Goal: Information Seeking & Learning: Find specific fact

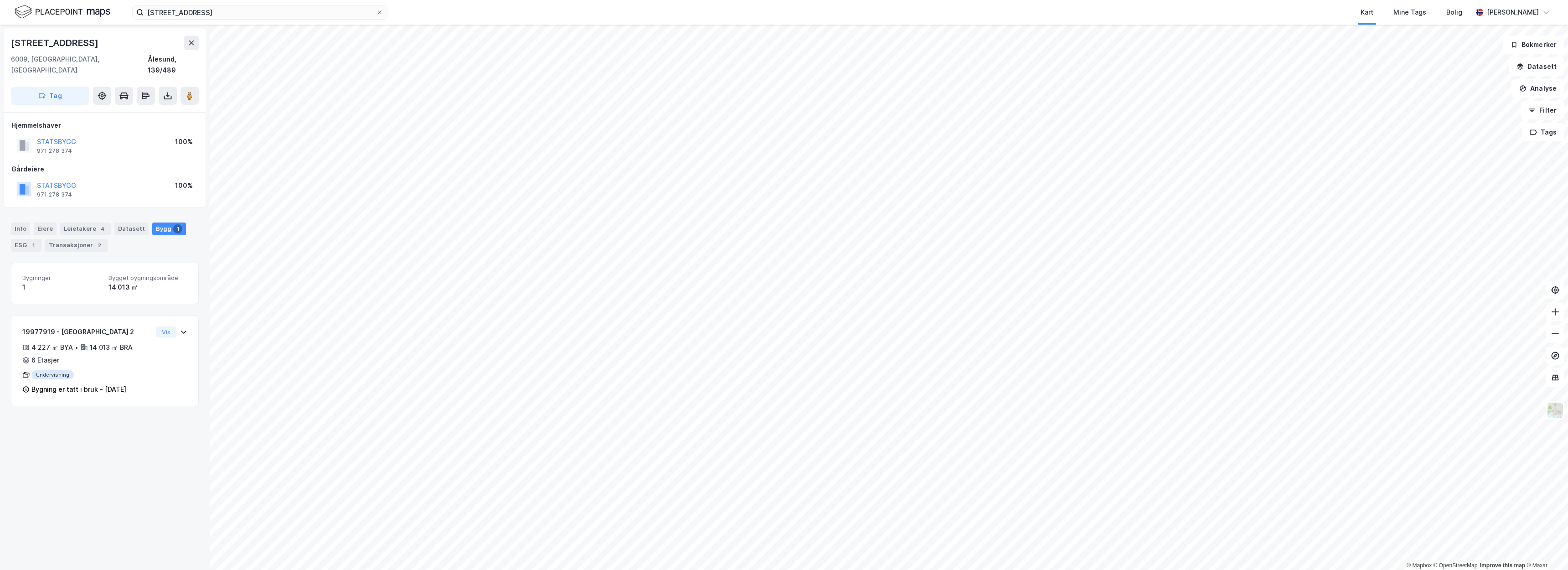
click at [487, 1] on div "Kart Mine Tags Bolig" at bounding box center [952, 12] width 1042 height 25
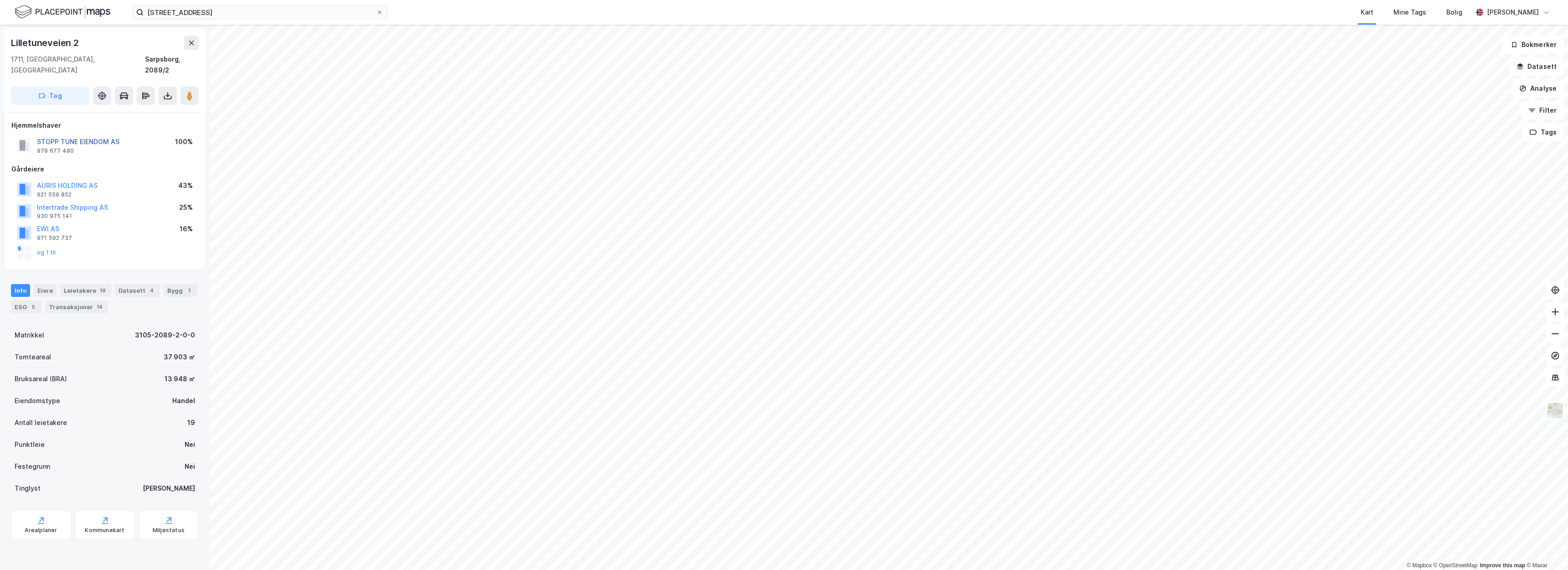
click at [0, 0] on button "STOPP TUNE EIENDOM AS" at bounding box center [0, 0] width 0 height 0
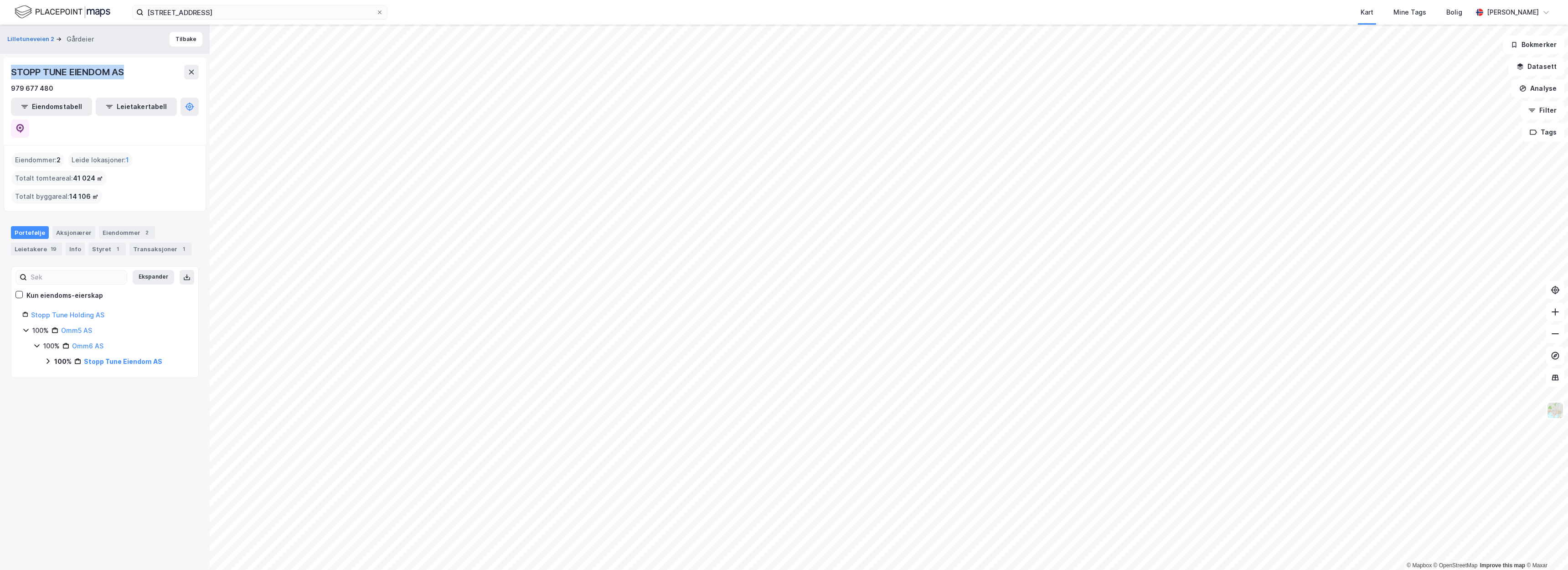
drag, startPoint x: 126, startPoint y: 72, endPoint x: 9, endPoint y: 70, distance: 117.0
click at [9, 70] on div "STOPP TUNE EIENDOM AS 979 677 480 Eiendomstabell Leietakertabell" at bounding box center [105, 101] width 202 height 87
copy div "STOPP TUNE EIENDOM AS"
click at [121, 88] on div "979 677 480" at bounding box center [105, 88] width 188 height 11
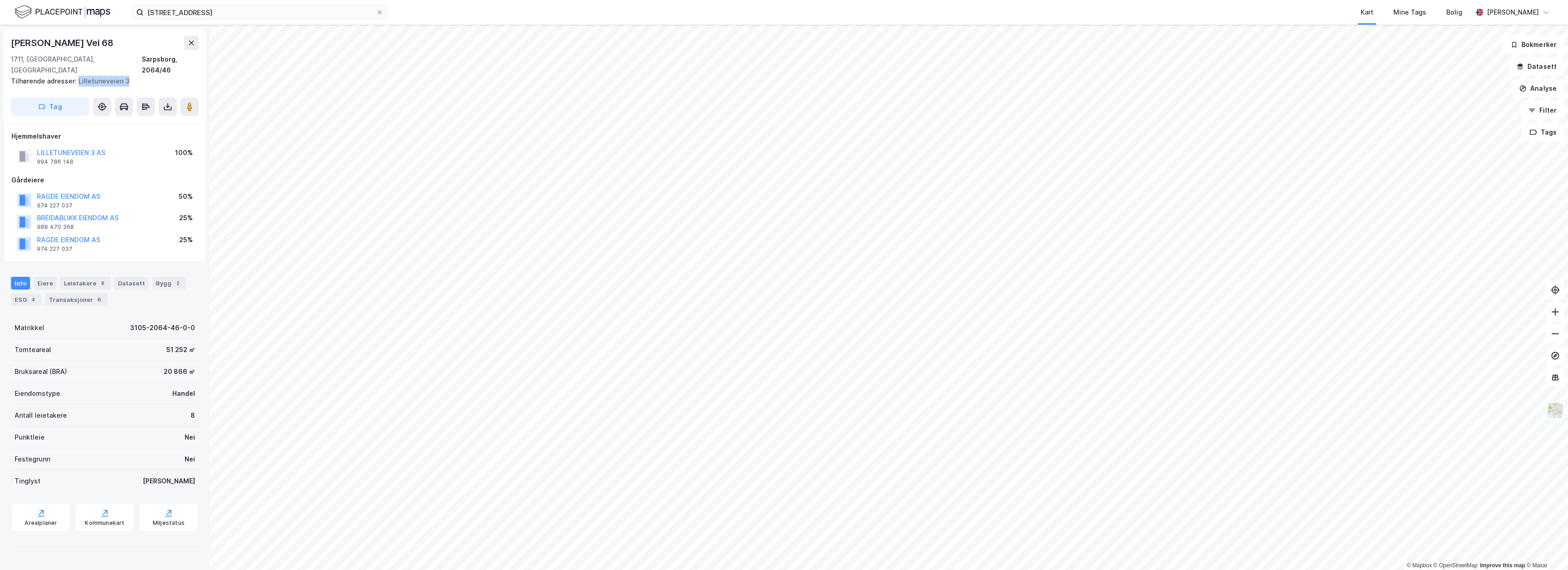
drag, startPoint x: 127, startPoint y: 70, endPoint x: 76, endPoint y: 72, distance: 51.0
click at [76, 76] on div "Tilhørende adresser: Lilletuneveien 3" at bounding box center [101, 81] width 180 height 11
copy div "Lilletuneveien 3"
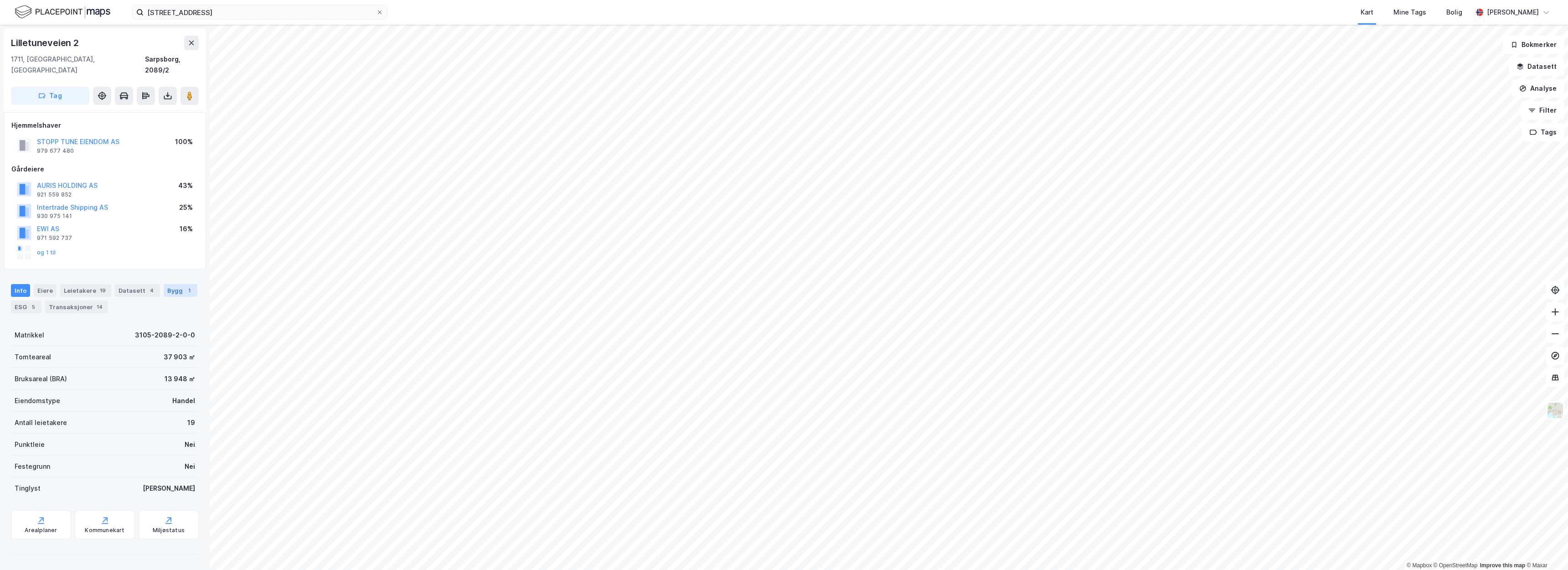
click at [164, 284] on div "Bygg 1" at bounding box center [180, 290] width 34 height 13
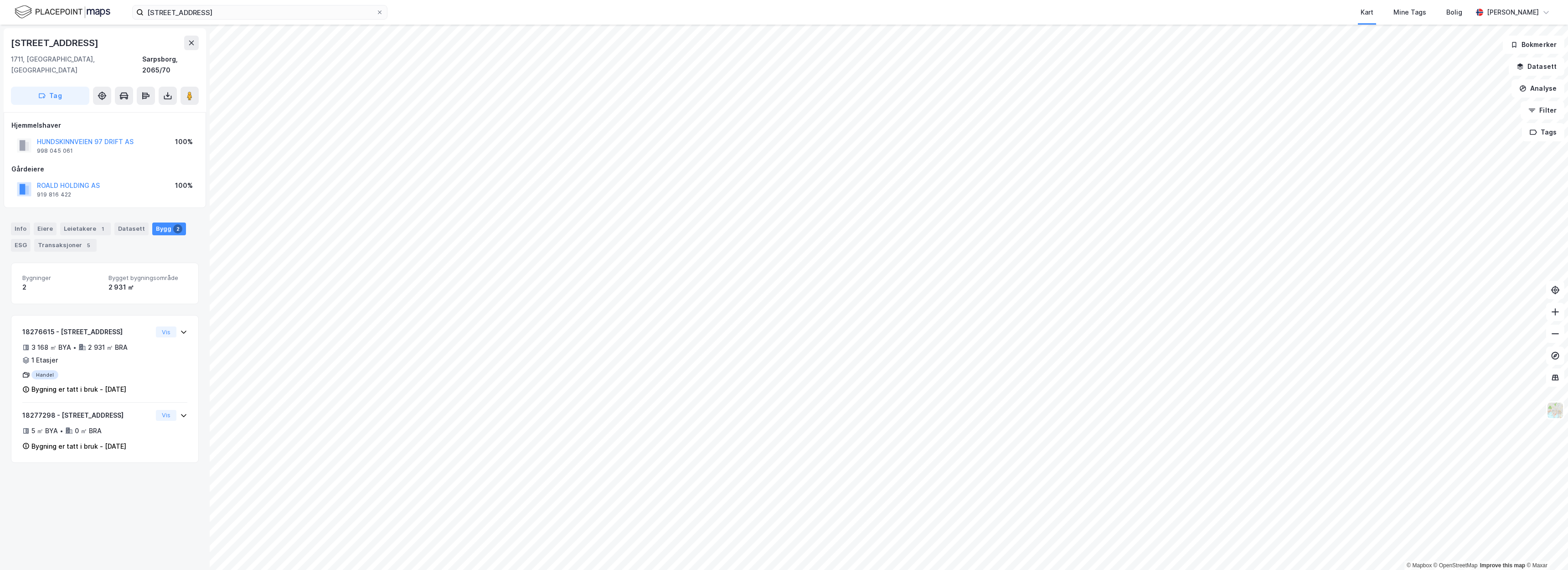
drag, startPoint x: 97, startPoint y: 39, endPoint x: 2, endPoint y: 39, distance: 95.0
click at [2, 39] on div "Hundskinnveien 97 1711, Sarpsborg, Østfold Sarpsborg, 2065/70 Tag Hjemmelshaver…" at bounding box center [105, 297] width 209 height 545
copy div "Hundskinnveien 97"
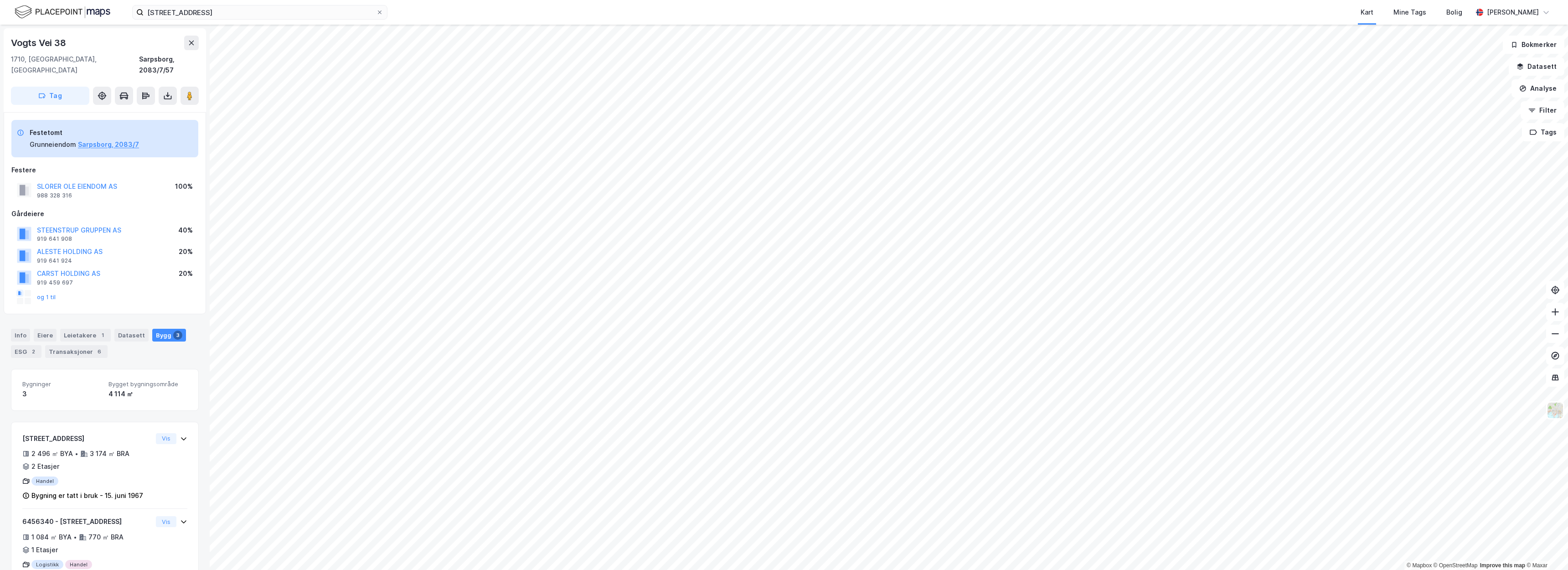
scroll to position [98, 0]
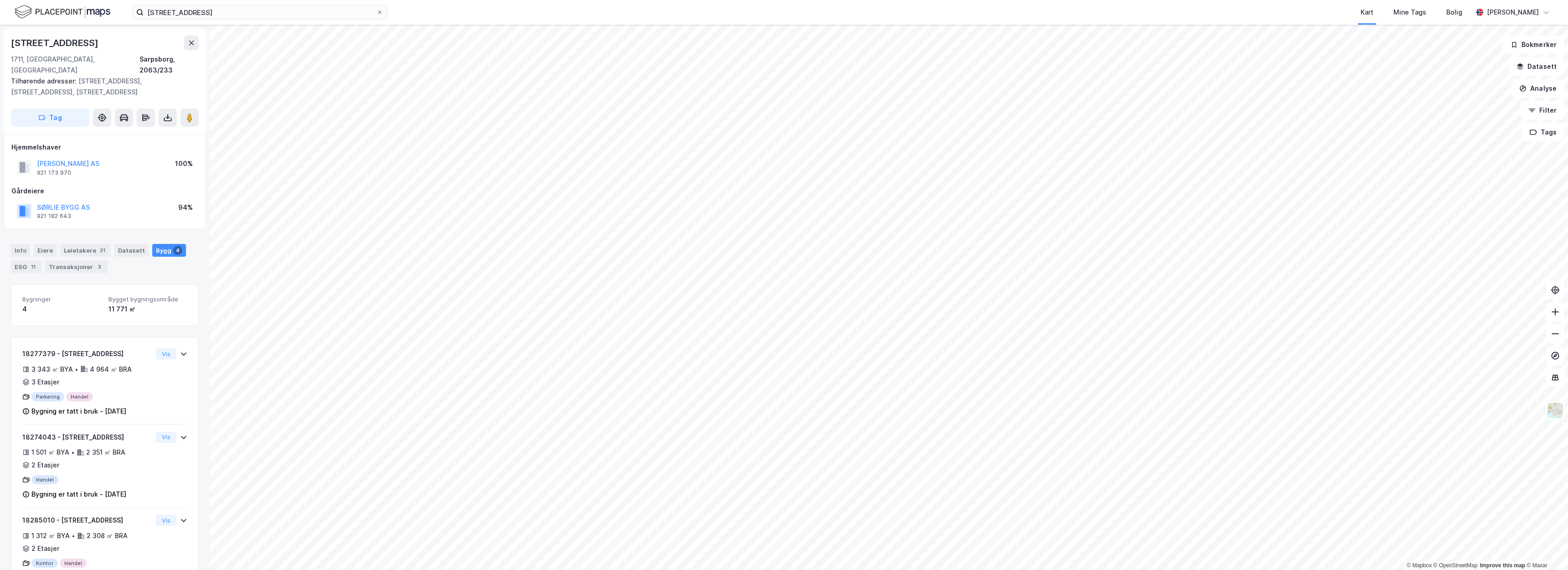
click at [83, 202] on div "SØRLIE BYGG AS" at bounding box center [64, 208] width 53 height 11
click at [0, 0] on button "SØRLIE BYGG AS" at bounding box center [0, 0] width 0 height 0
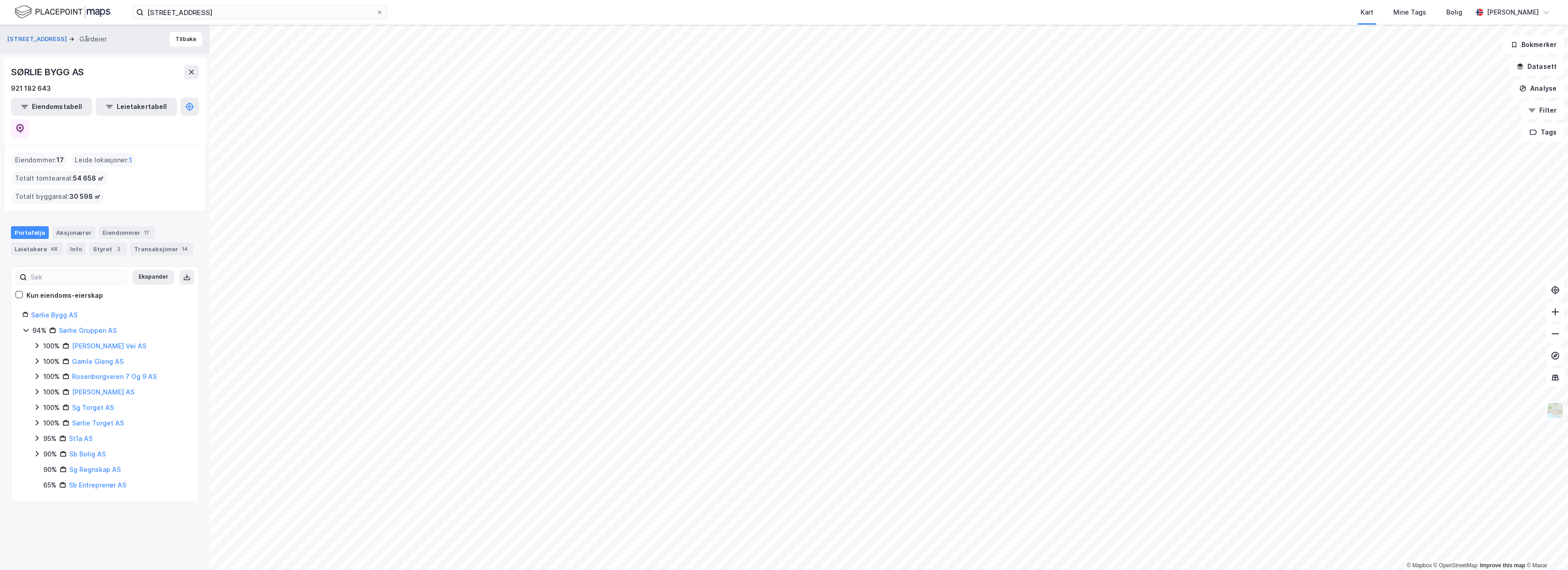
drag, startPoint x: 86, startPoint y: 79, endPoint x: 9, endPoint y: 79, distance: 77.0
click at [9, 79] on div "SØRLIE BYGG AS 921 182 643 Eiendomstabell Leietakertabell" at bounding box center [105, 101] width 202 height 87
drag, startPoint x: 89, startPoint y: 72, endPoint x: 12, endPoint y: 74, distance: 77.0
click at [12, 74] on div "SØRLIE BYGG AS" at bounding box center [105, 72] width 188 height 15
copy div "SØRLIE BYGG AS"
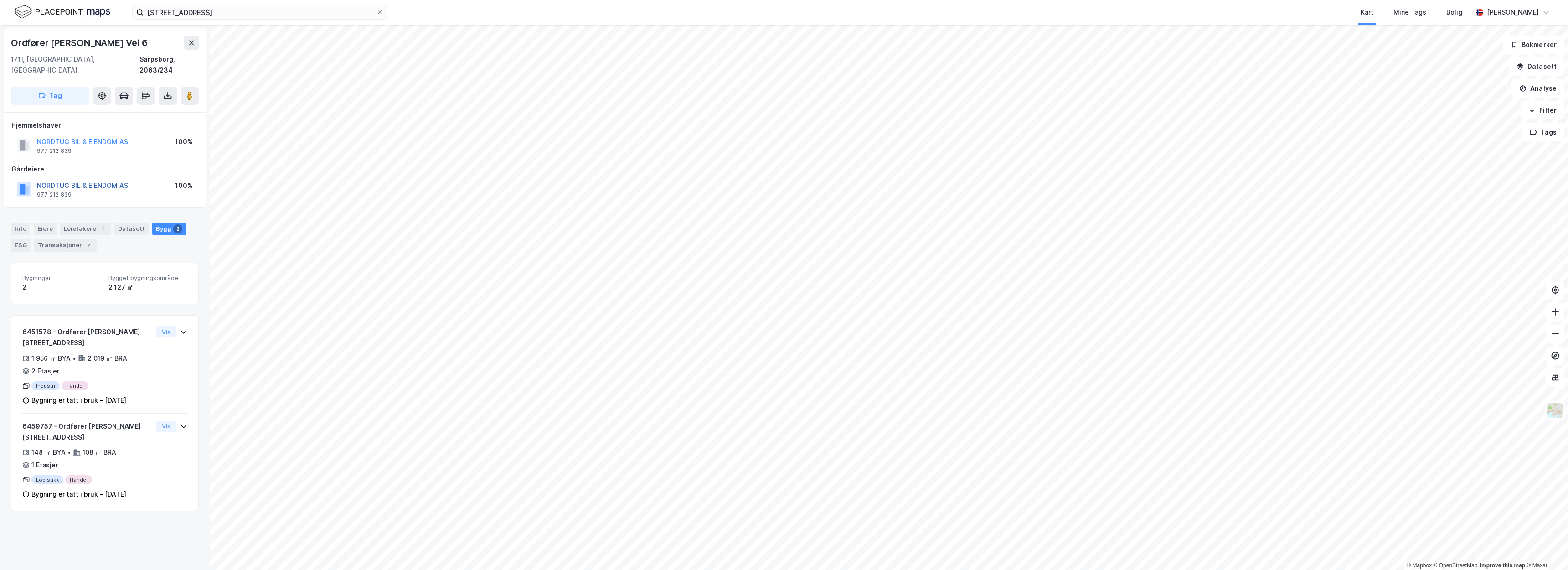
click at [0, 0] on button "NORDTUG BIL & EIENDOM AS" at bounding box center [0, 0] width 0 height 0
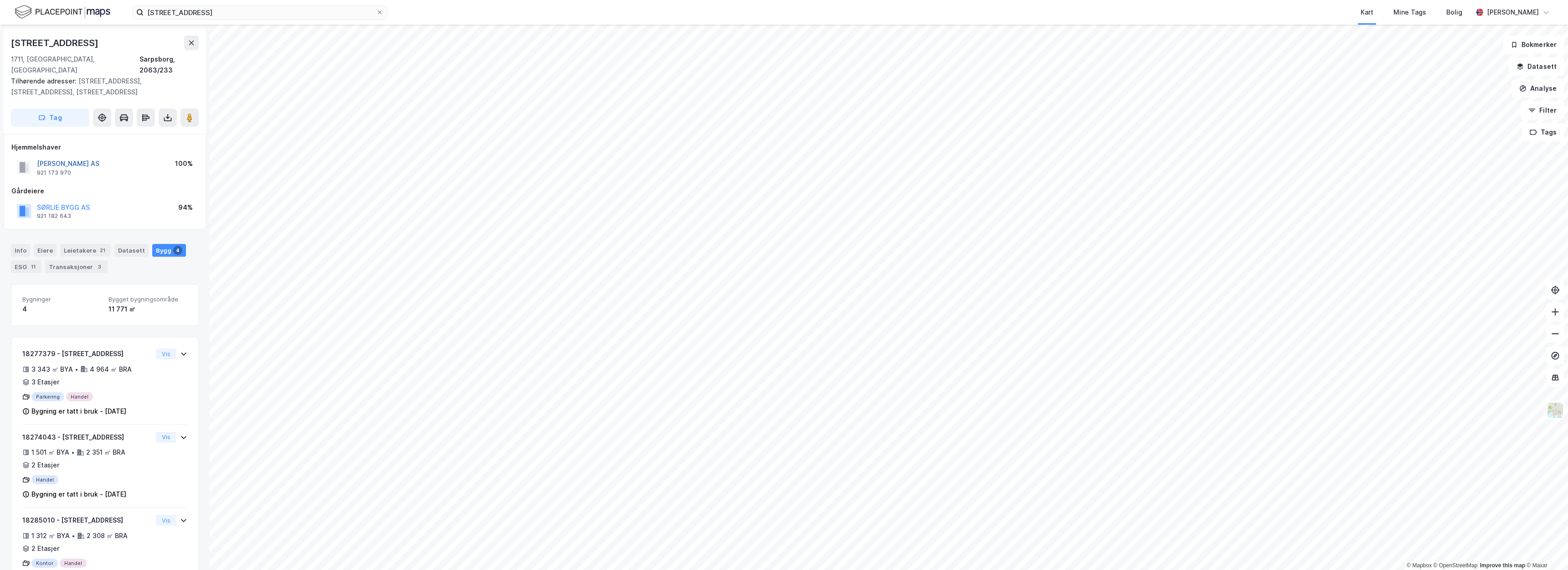
click at [0, 0] on button "SØRLIE TORGET AS" at bounding box center [0, 0] width 0 height 0
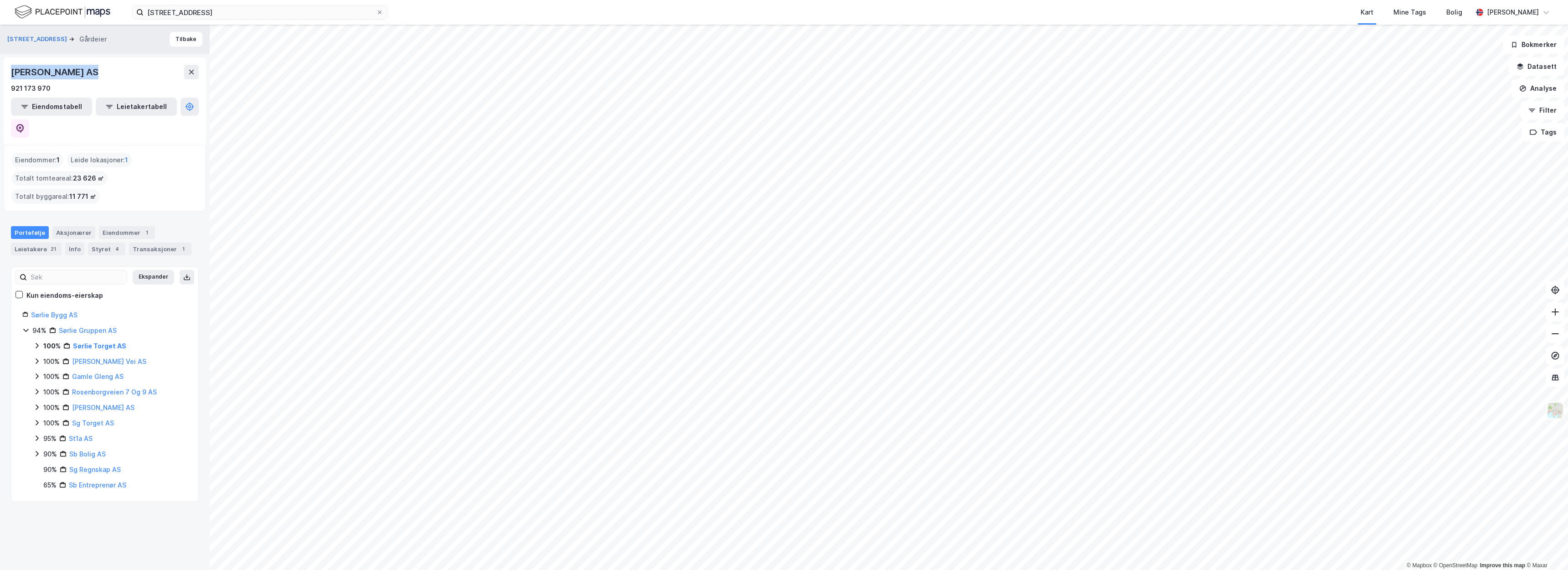
drag, startPoint x: 96, startPoint y: 70, endPoint x: 2, endPoint y: 71, distance: 94.0
click at [2, 71] on div "Hundskinnveien 98 Gårdeier Tilbake SØRLIE TORGET AS 921 173 970 Eiendomstabell …" at bounding box center [105, 297] width 209 height 545
copy div "SØRLIE TORGET AS"
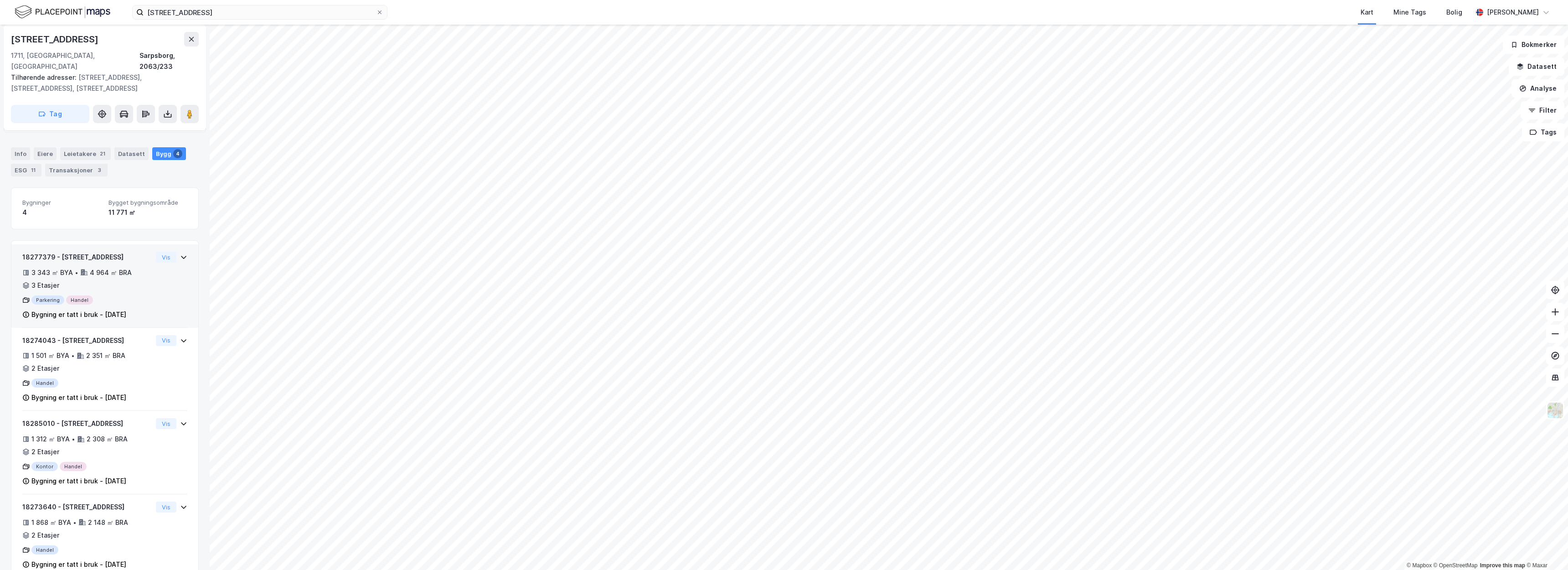
scroll to position [69, 0]
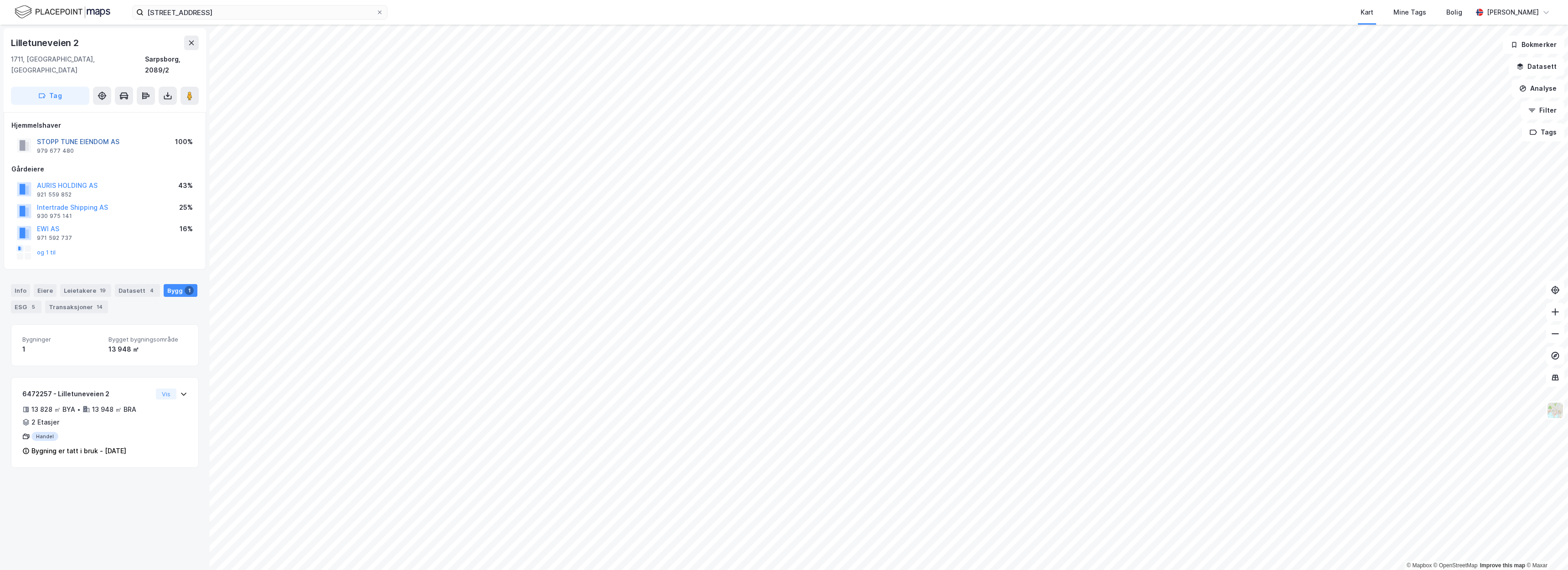
click at [0, 0] on button "STOPP TUNE EIENDOM AS" at bounding box center [0, 0] width 0 height 0
click at [0, 0] on button "AURIS HOLDING AS" at bounding box center [0, 0] width 0 height 0
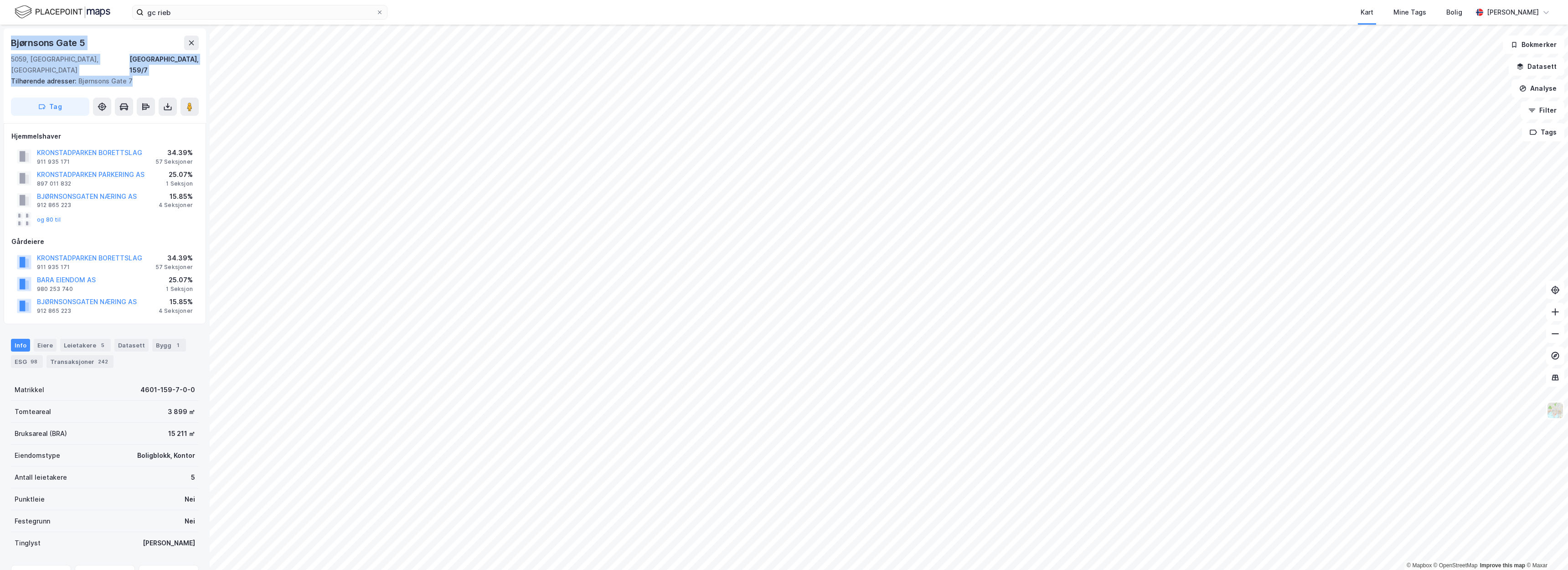
drag, startPoint x: 128, startPoint y: 70, endPoint x: 4, endPoint y: 46, distance: 126.3
click at [4, 46] on div "Bjørnsons Gate 5 5059, Bergen, Vestland Bergen, 159/7 Tilhørende adresser: Bjør…" at bounding box center [105, 297] width 209 height 545
copy div "Bjørnsons Gate 5 5059, Bergen, Vestland Bergen, 159/7 Tilhørende adresser: Bjør…"
click at [137, 51] on div "Bjørnsons Gate 5 5059, Bergen, Vestland Bergen, 159/7" at bounding box center [105, 56] width 188 height 40
